Goal: Information Seeking & Learning: Learn about a topic

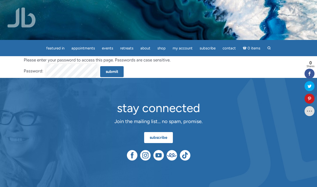
click at [100, 66] on input "Submit" at bounding box center [112, 71] width 24 height 11
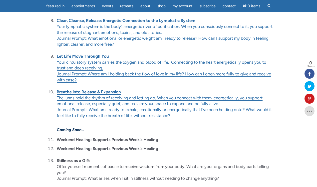
scroll to position [310, 0]
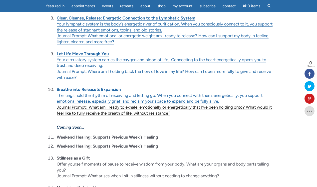
click at [79, 111] on link "Journal Prompt: What am I ready to exhale, emotionally or energetically that I’…" at bounding box center [164, 110] width 215 height 11
